Goal: Information Seeking & Learning: Learn about a topic

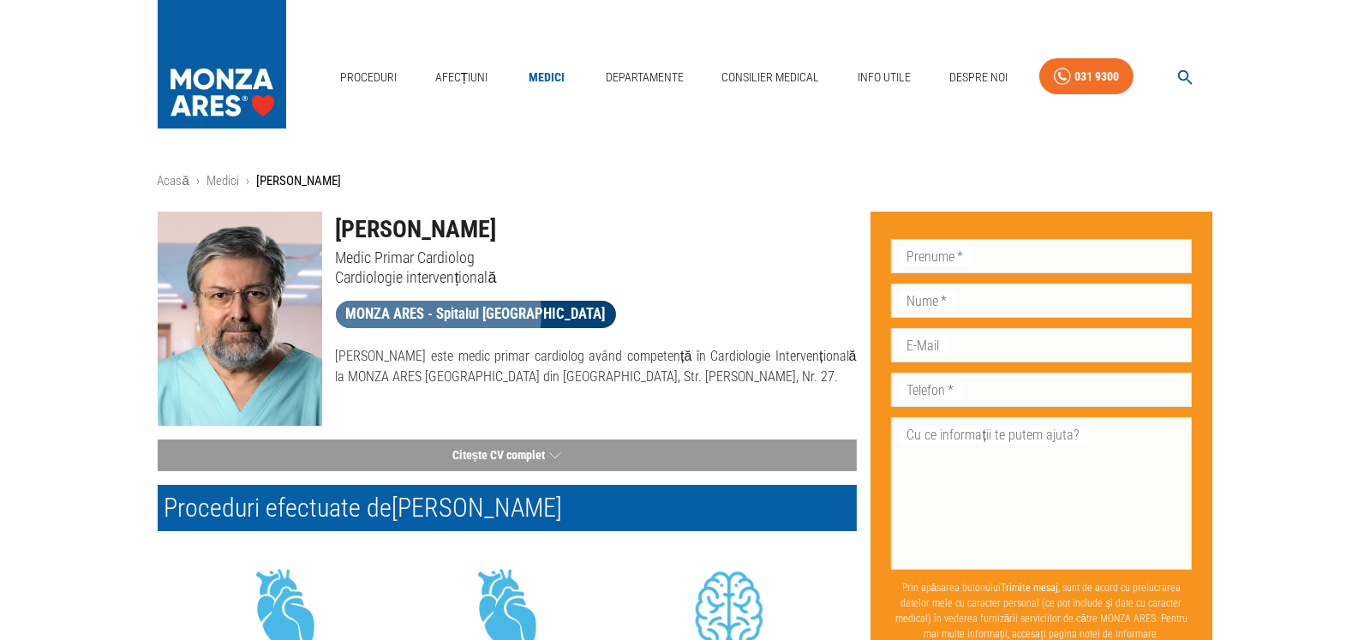
click at [438, 313] on span "MONZA ARES - Spitalul [GEOGRAPHIC_DATA]" at bounding box center [476, 313] width 280 height 21
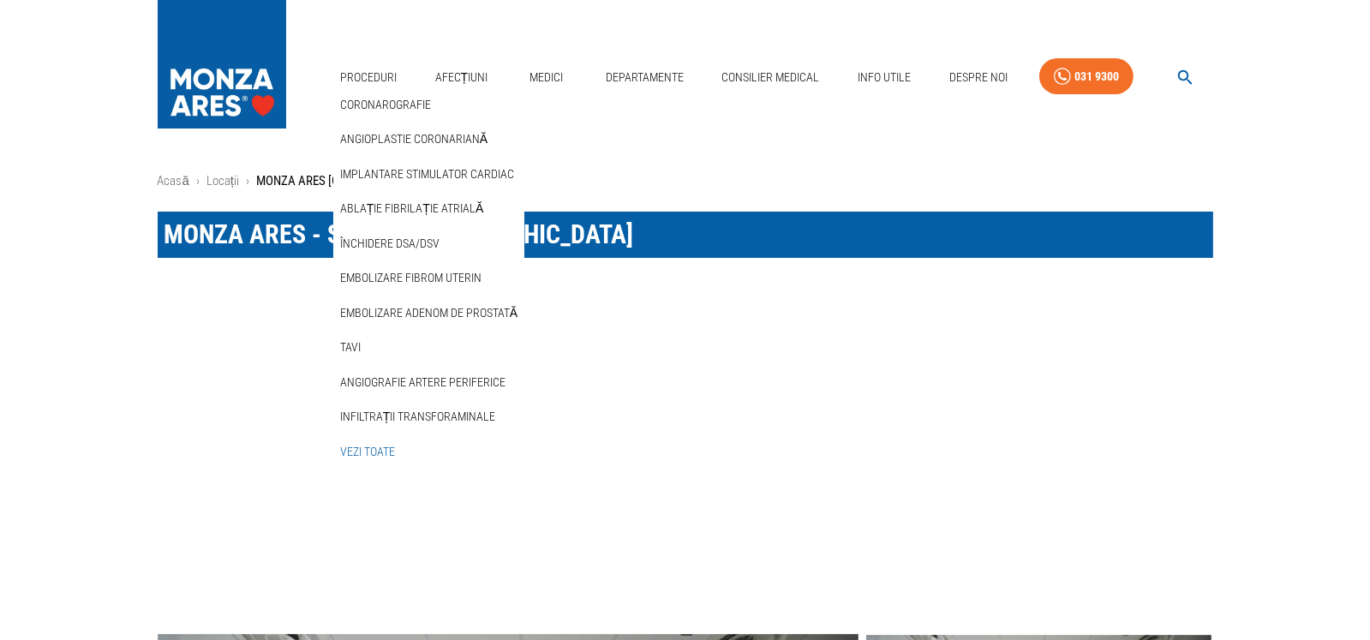
click at [380, 451] on link "Vezi Toate" at bounding box center [368, 452] width 62 height 28
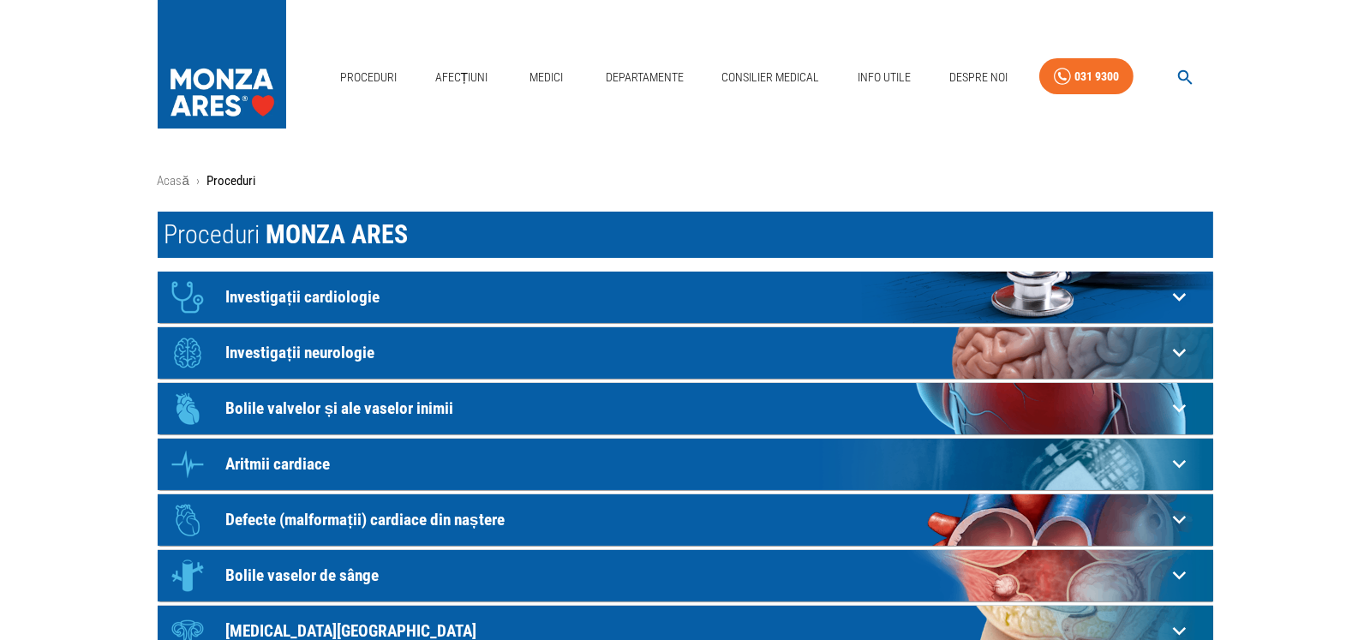
click at [310, 298] on p "Investigații cardiologie" at bounding box center [696, 297] width 940 height 18
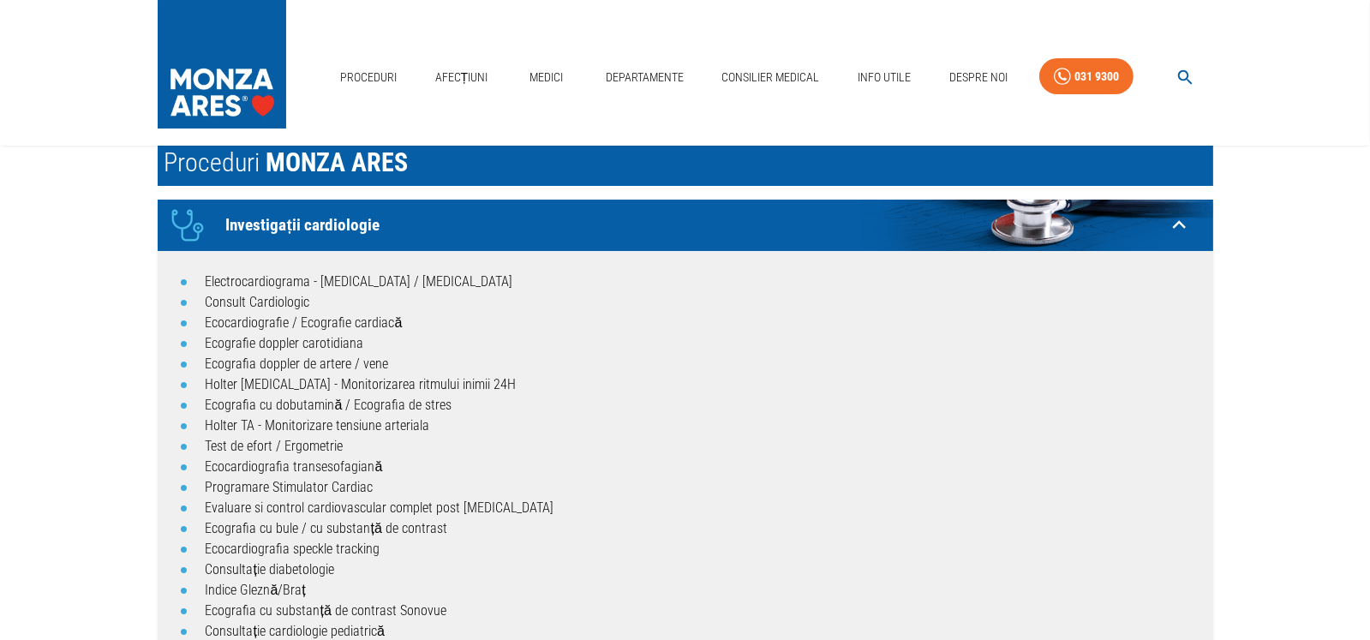
scroll to position [171, 0]
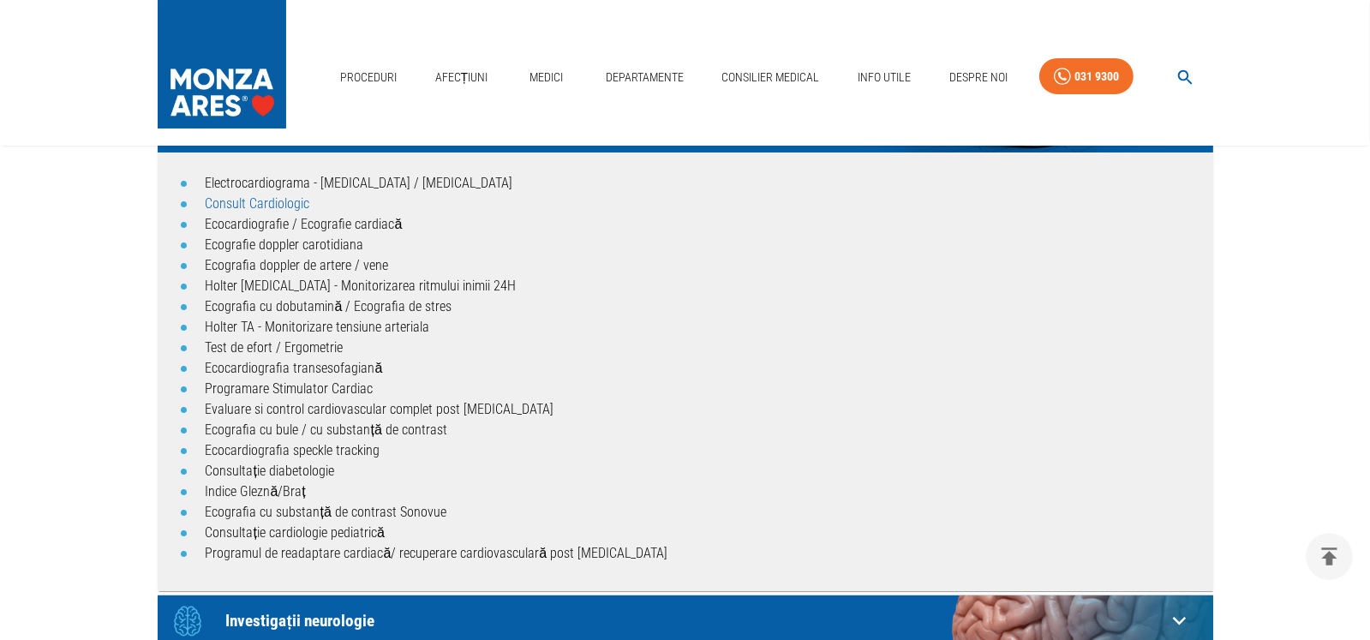
click at [261, 200] on link "Consult Cardiologic" at bounding box center [258, 203] width 105 height 16
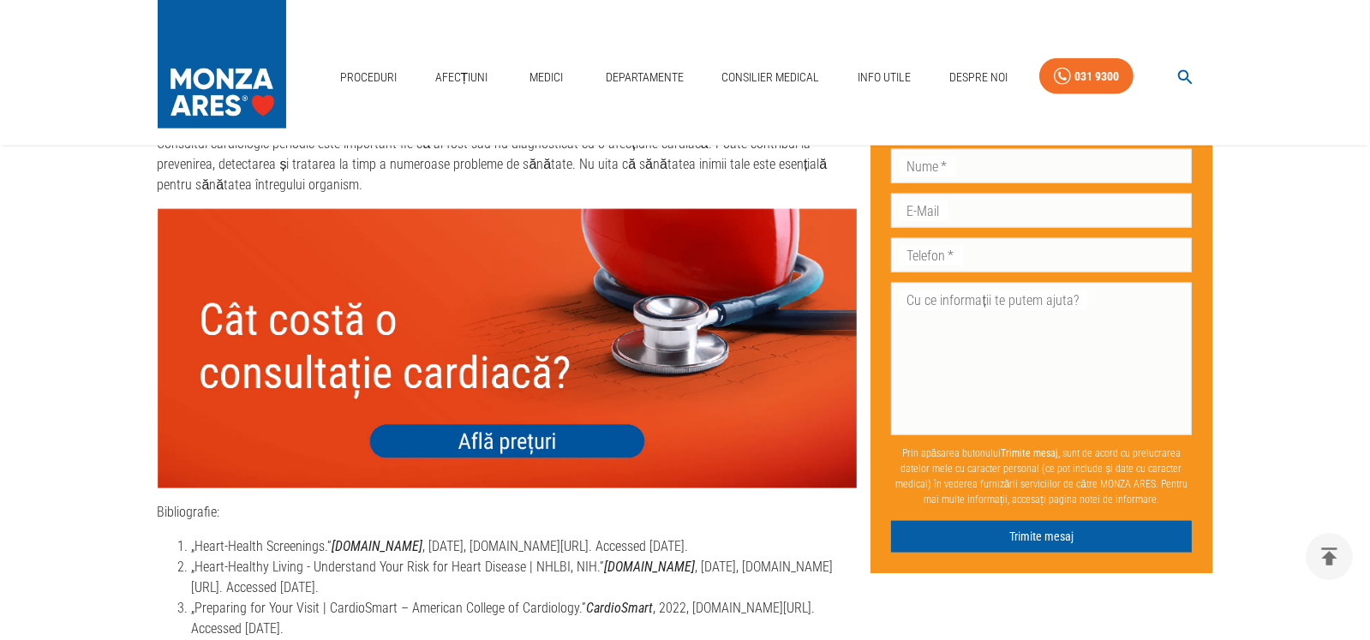
scroll to position [2998, 0]
